Goal: Task Accomplishment & Management: Manage account settings

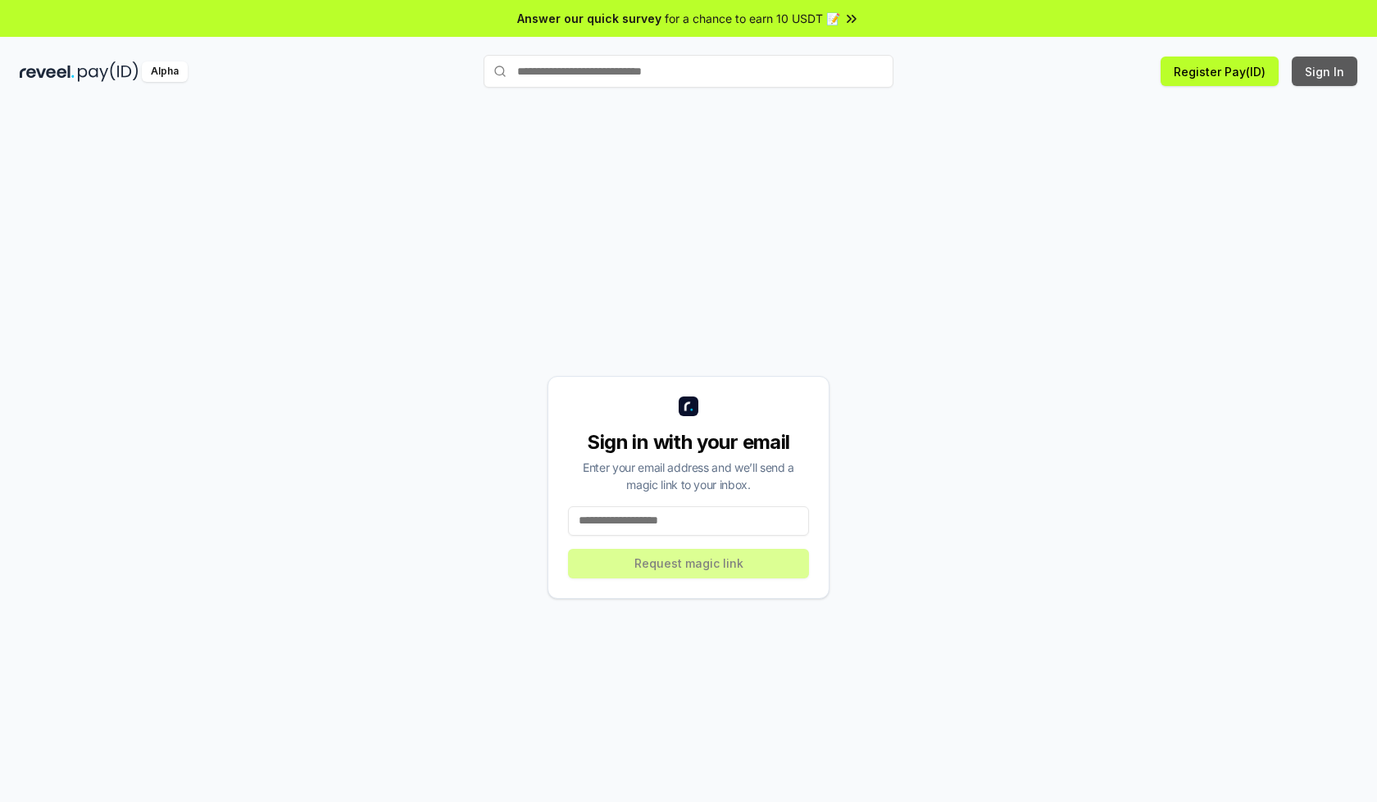
click at [1325, 71] on button "Sign In" at bounding box center [1324, 72] width 66 height 30
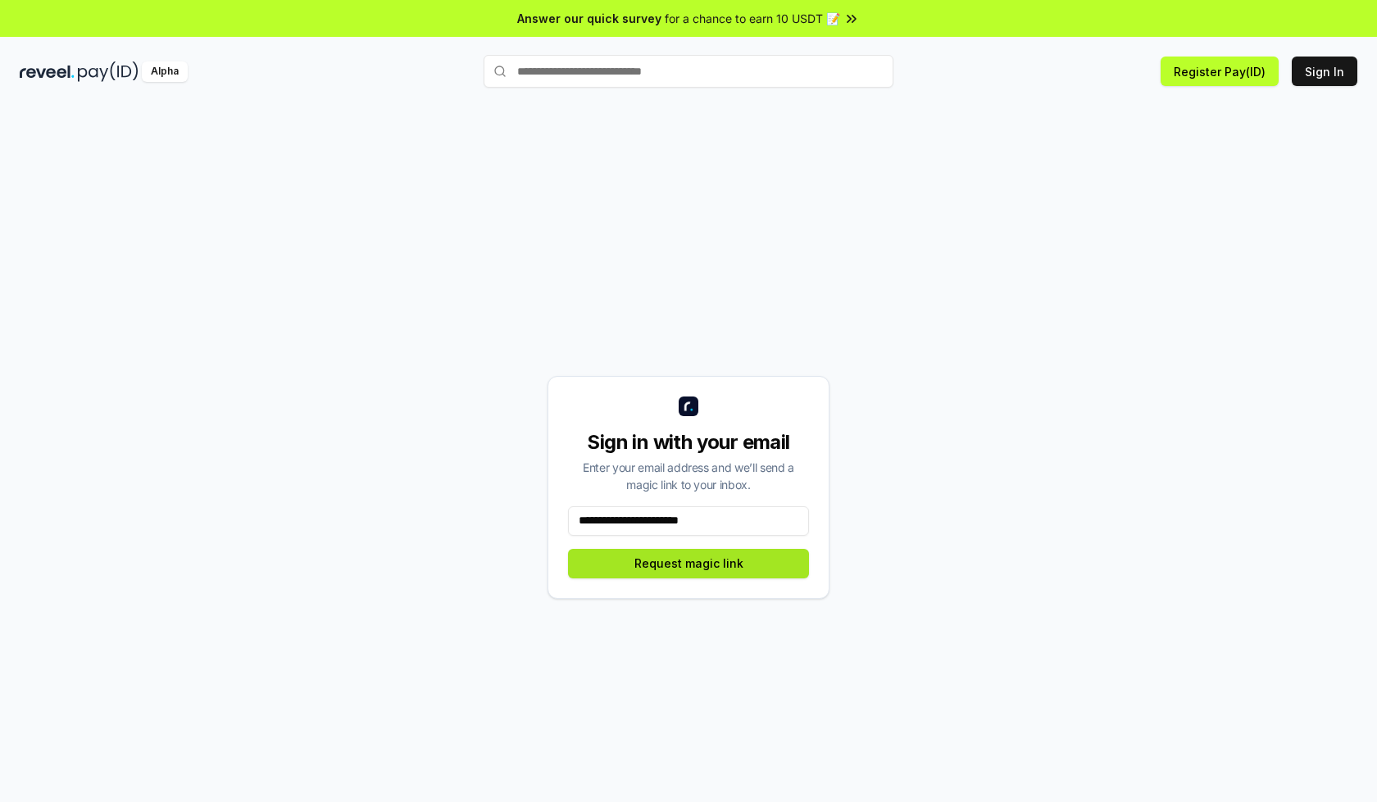
type input "**********"
click at [688, 563] on button "Request magic link" at bounding box center [688, 564] width 241 height 30
